Goal: Task Accomplishment & Management: Manage account settings

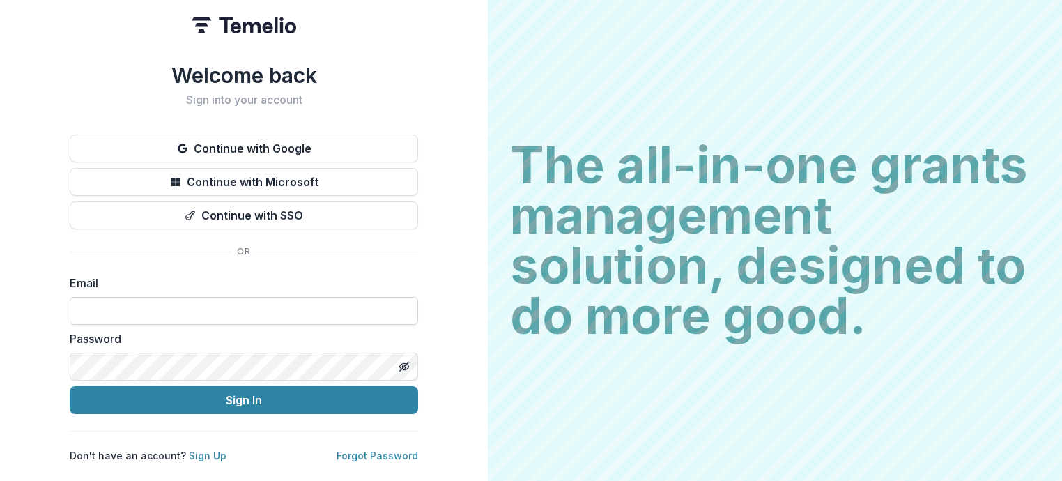
click at [259, 305] on input at bounding box center [244, 311] width 349 height 28
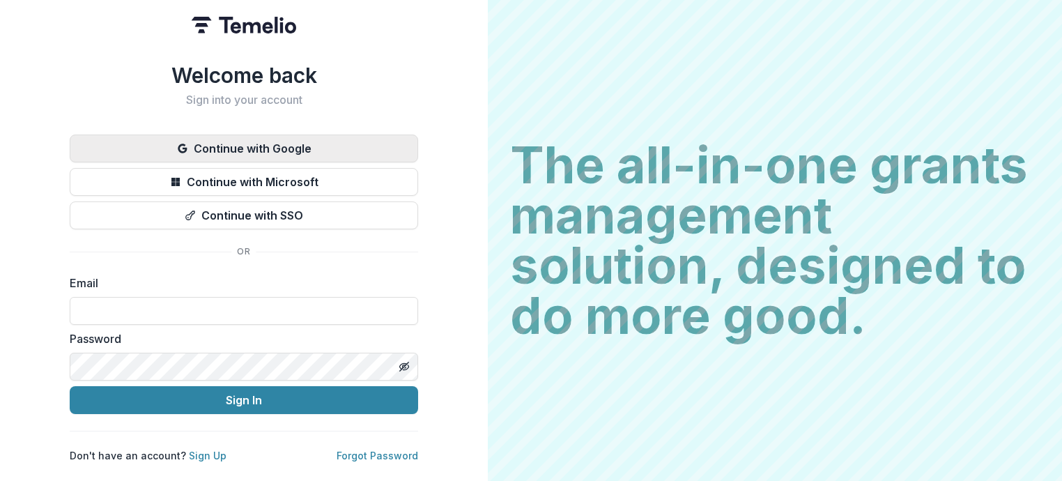
click at [310, 142] on button "Continue with Google" at bounding box center [244, 149] width 349 height 28
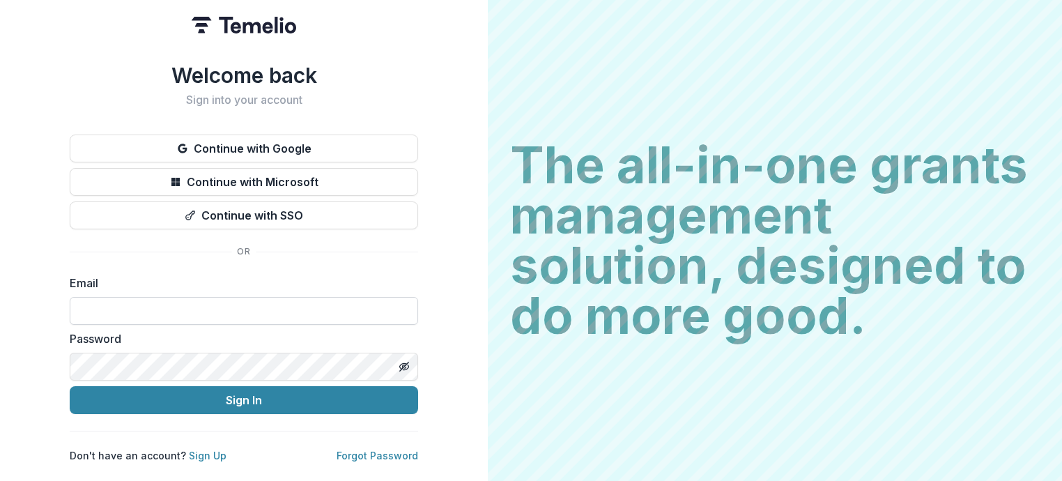
click at [222, 309] on input at bounding box center [244, 311] width 349 height 28
type input "**********"
click at [210, 450] on link "Sign Up" at bounding box center [208, 456] width 38 height 12
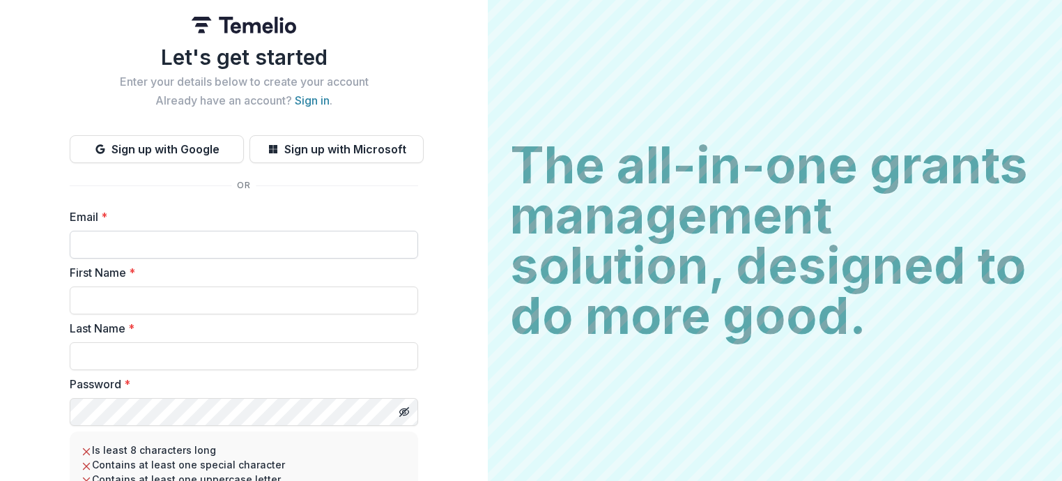
click at [139, 243] on input "Email *" at bounding box center [244, 245] width 349 height 28
type input "**********"
click at [149, 301] on input "First Name *" at bounding box center [244, 300] width 349 height 28
type input "*****"
click at [185, 352] on input "Last Name *" at bounding box center [244, 356] width 349 height 28
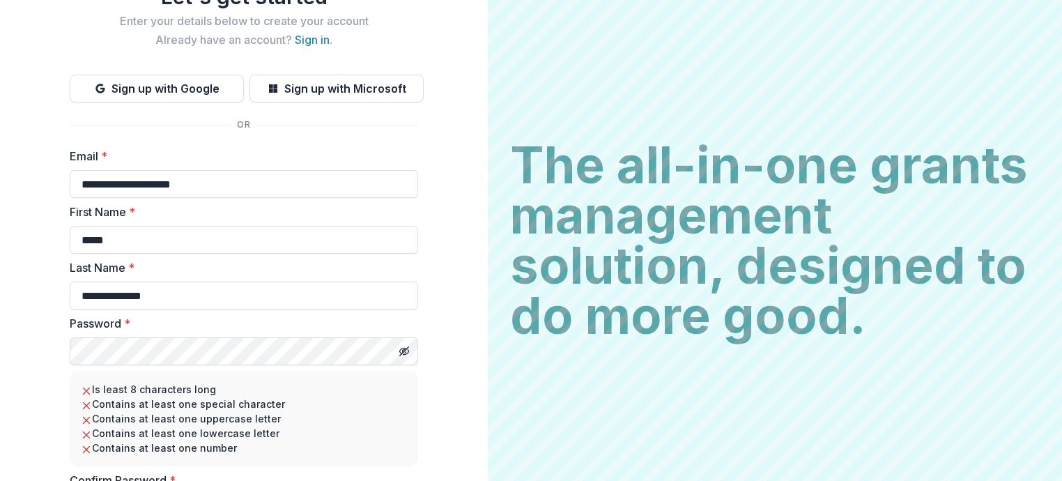
scroll to position [139, 0]
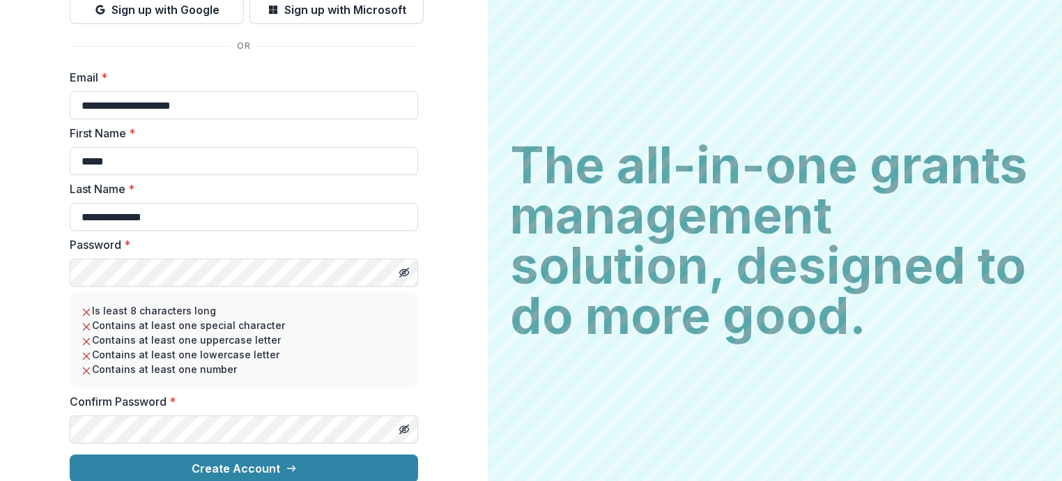
type input "**********"
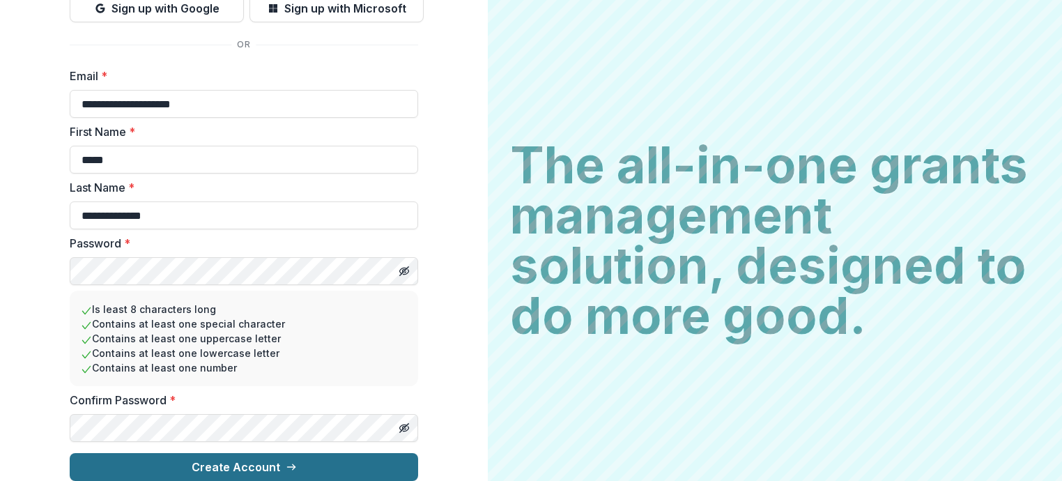
click at [207, 457] on button "Create Account" at bounding box center [244, 467] width 349 height 28
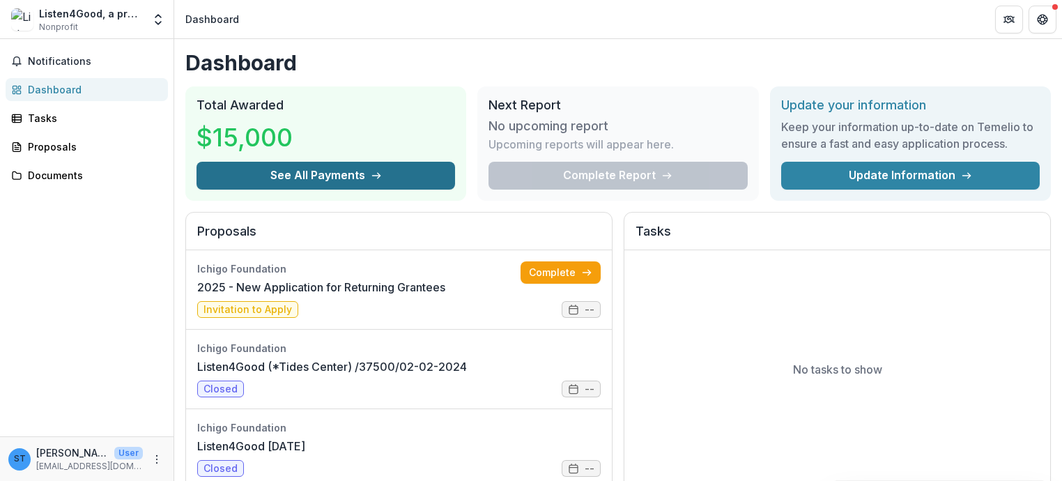
click at [351, 168] on button "See All Payments" at bounding box center [326, 176] width 259 height 28
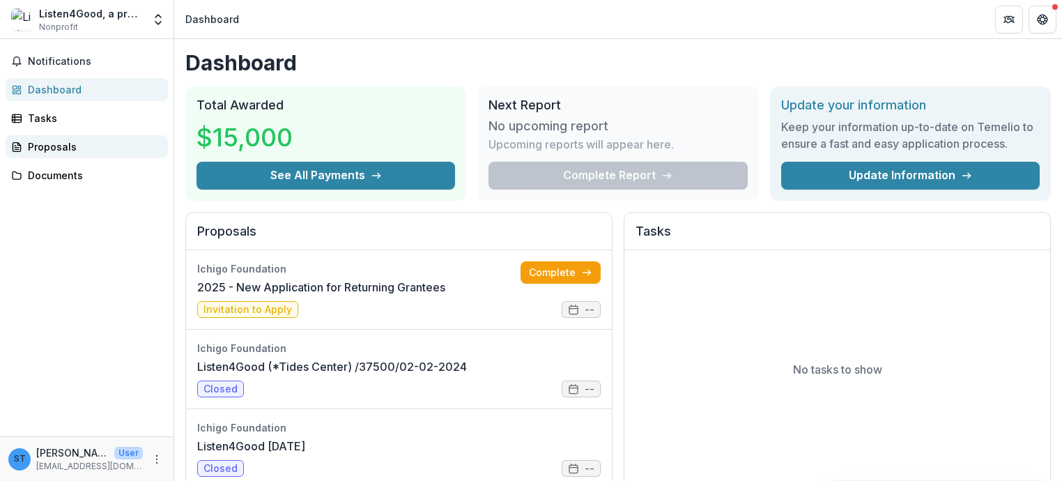
click at [70, 141] on div "Proposals" at bounding box center [92, 146] width 129 height 15
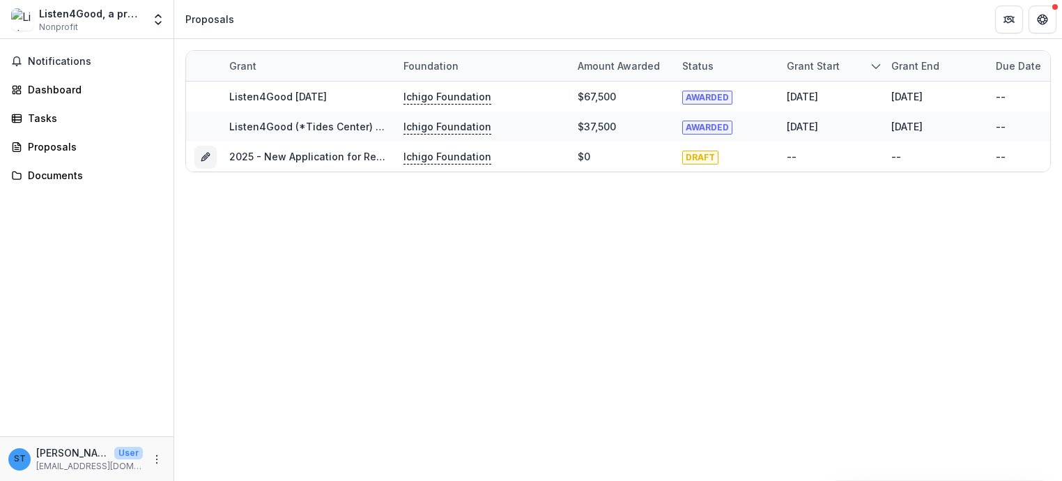
click at [533, 335] on div "Grant Foundation Amount awarded Status Grant start Grant end Due Date Report Du…" at bounding box center [618, 260] width 888 height 442
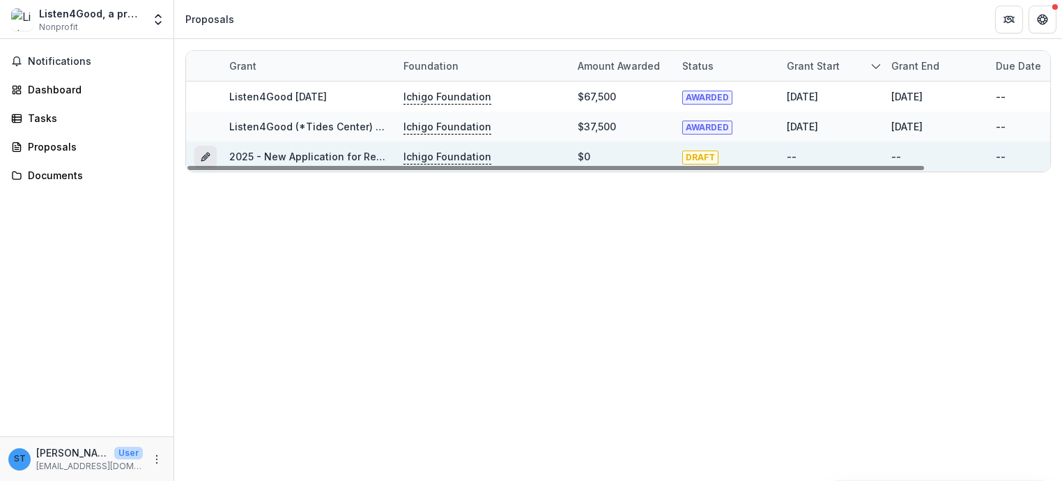
click at [201, 154] on icon "Grant eba65d66-cb20-4e95-bd9d-ec756dad8da0" at bounding box center [205, 156] width 11 height 11
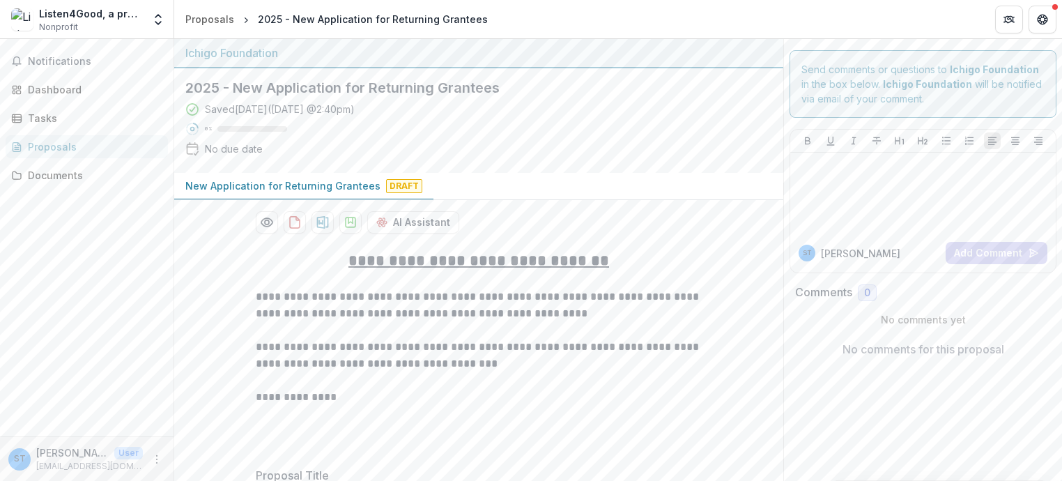
click at [1037, 20] on button "Get Help" at bounding box center [1043, 20] width 28 height 28
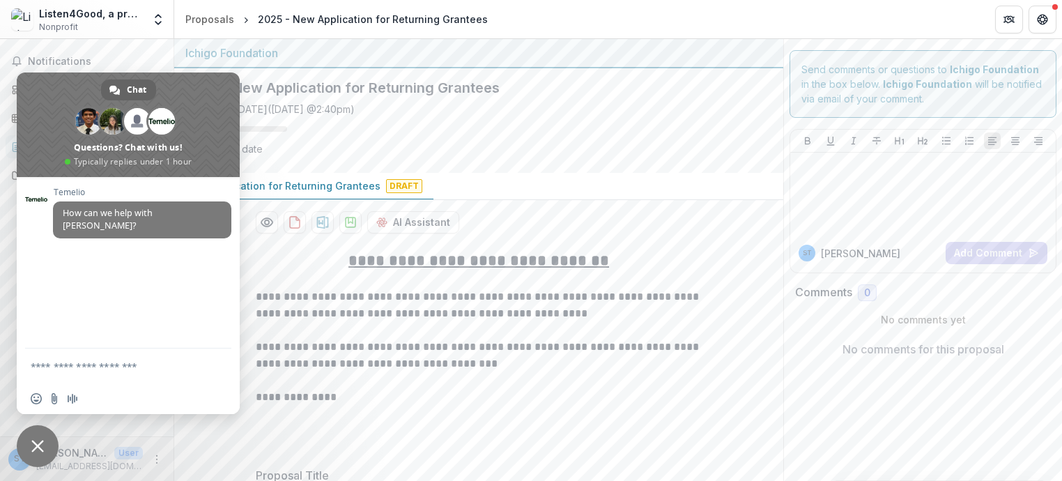
click at [443, 345] on p "**********" at bounding box center [479, 355] width 446 height 33
click at [45, 442] on span "Close chat" at bounding box center [38, 446] width 42 height 42
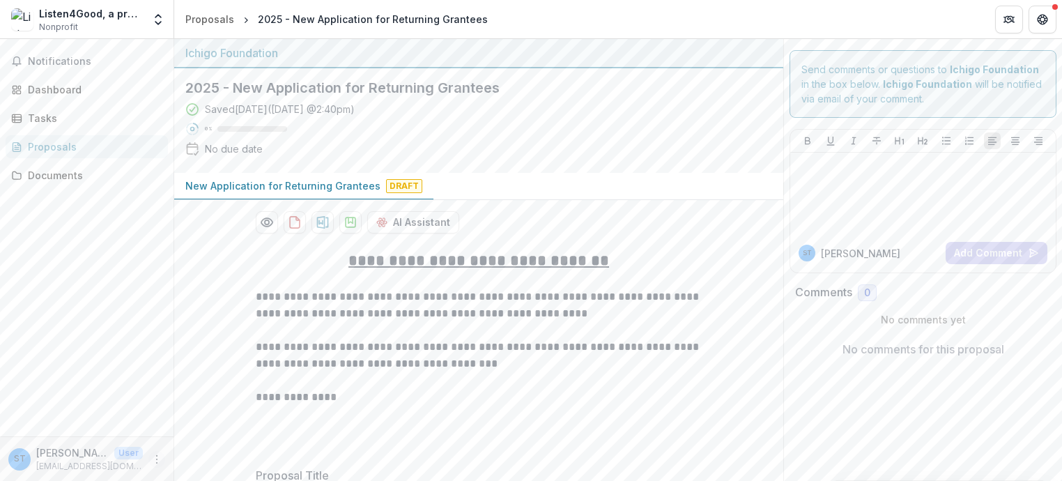
click at [155, 461] on icon "More" at bounding box center [156, 459] width 11 height 11
click at [148, 22] on div "Listen4Good, a project of Tides Center Nonprofit Team Settings Settings" at bounding box center [87, 20] width 162 height 28
click at [157, 22] on icon "Open entity switcher" at bounding box center [158, 20] width 14 height 14
click at [94, 53] on link "Team Settings" at bounding box center [86, 54] width 167 height 23
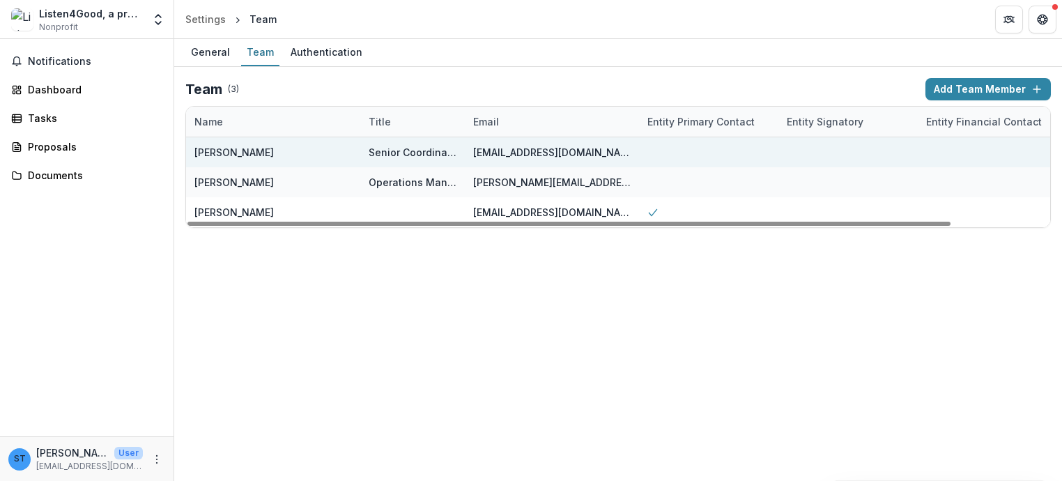
click at [772, 150] on div at bounding box center [708, 152] width 139 height 30
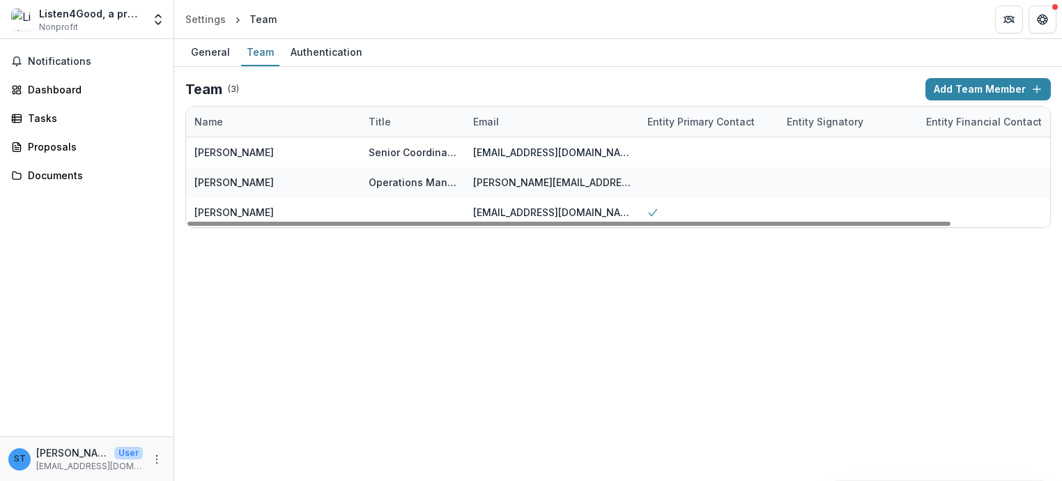
drag, startPoint x: 956, startPoint y: 144, endPoint x: 629, endPoint y: 328, distance: 375.8
click at [638, 362] on div "General Team Authentication Team ( 3 ) Add Team Member Name Title Email Entity …" at bounding box center [618, 260] width 888 height 442
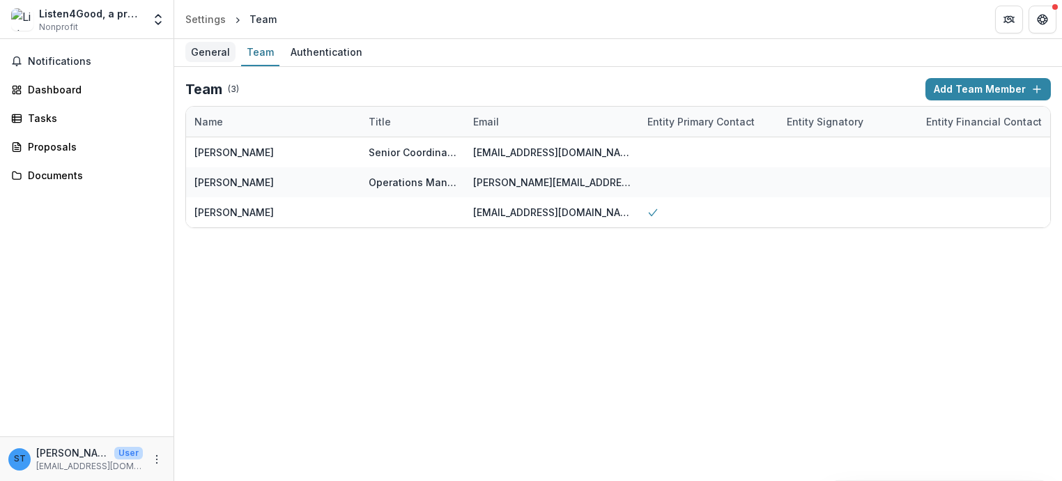
click at [212, 47] on div "General" at bounding box center [210, 52] width 50 height 20
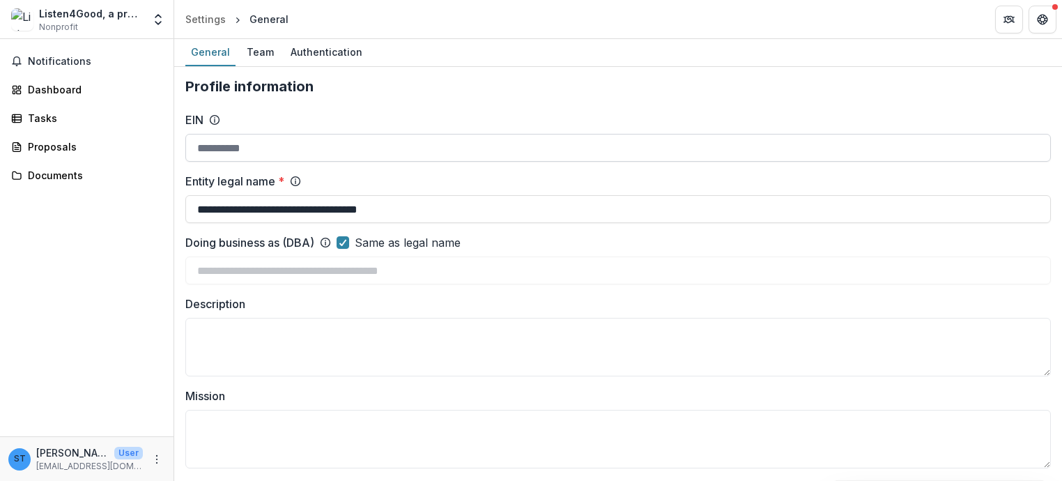
click at [240, 146] on input "EIN" at bounding box center [618, 148] width 866 height 28
click at [270, 365] on textarea "Description" at bounding box center [618, 347] width 866 height 59
click at [298, 58] on div "Authentication" at bounding box center [326, 52] width 83 height 20
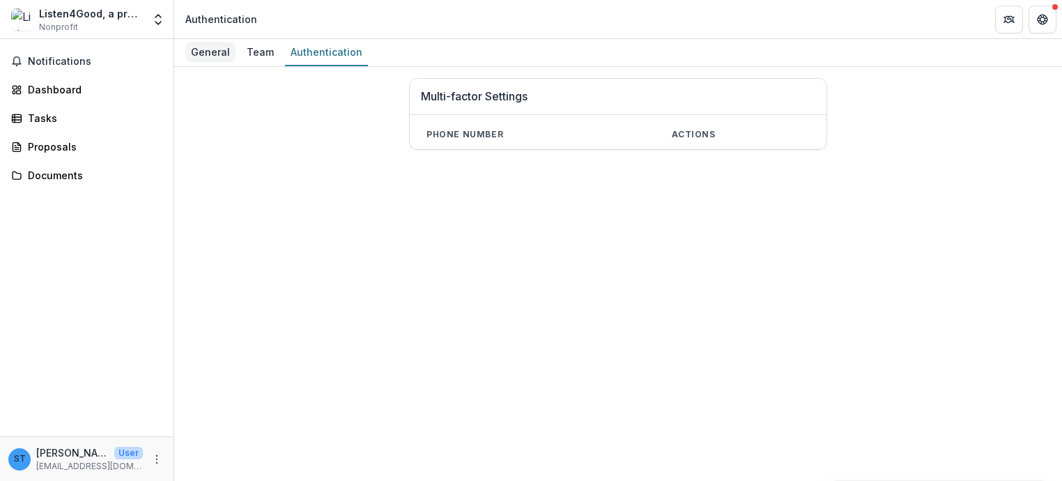
click at [197, 50] on div "General" at bounding box center [210, 52] width 50 height 20
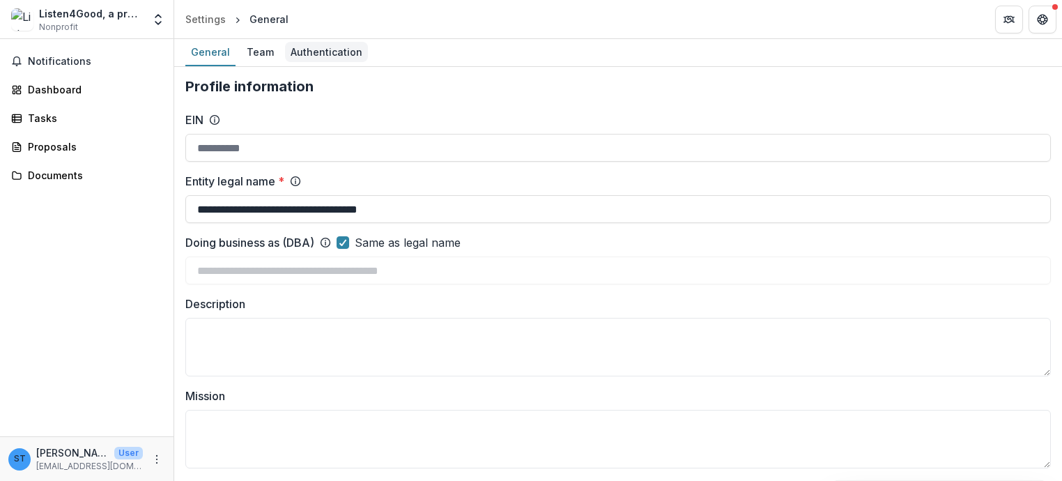
click at [313, 50] on div "Authentication" at bounding box center [326, 52] width 83 height 20
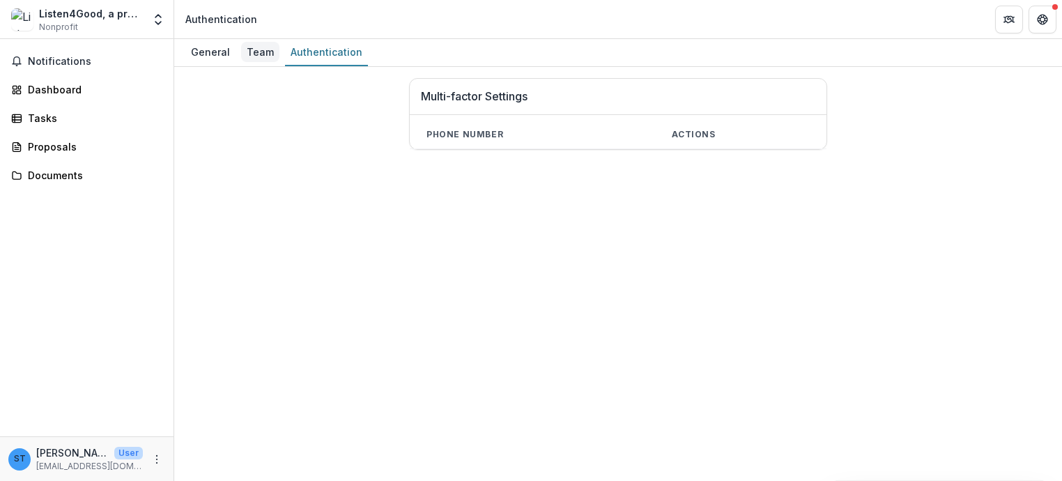
click at [257, 54] on div "Team" at bounding box center [260, 52] width 38 height 20
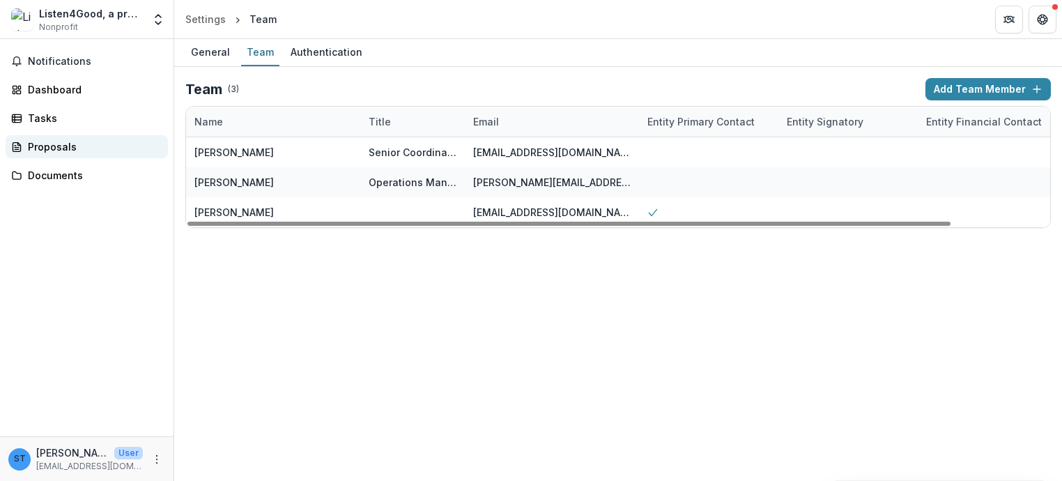
click at [50, 144] on div "Proposals" at bounding box center [92, 146] width 129 height 15
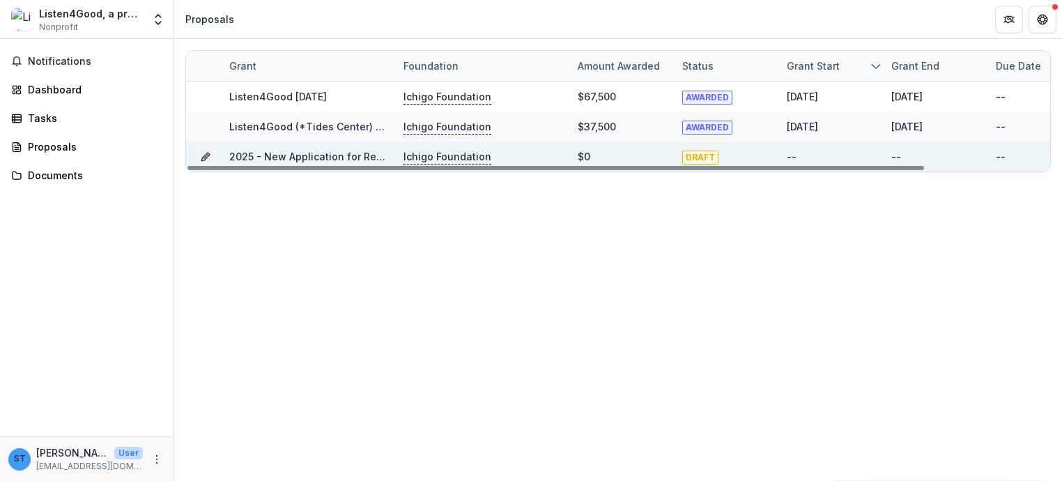
click at [351, 154] on link "2025 - New Application for Returning Grantees" at bounding box center [344, 157] width 230 height 12
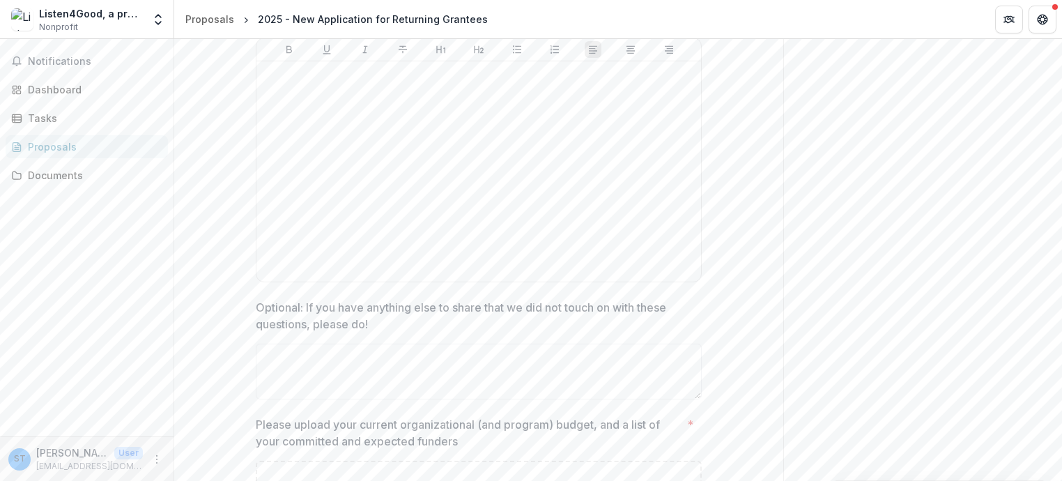
scroll to position [2129, 0]
